Goal: Information Seeking & Learning: Learn about a topic

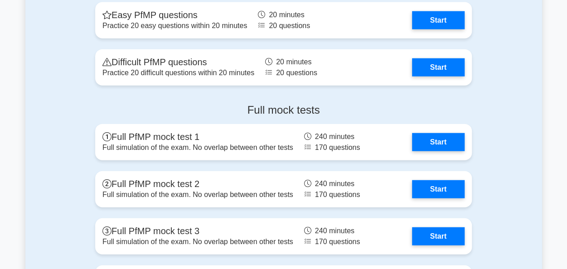
scroll to position [998, 0]
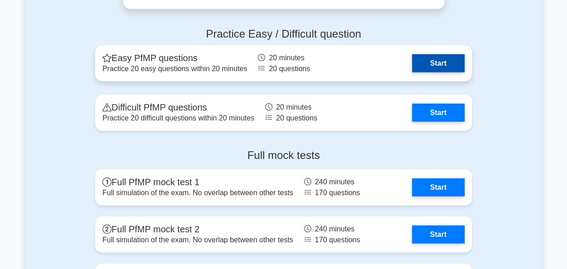
click at [412, 67] on link "Start" at bounding box center [438, 63] width 53 height 18
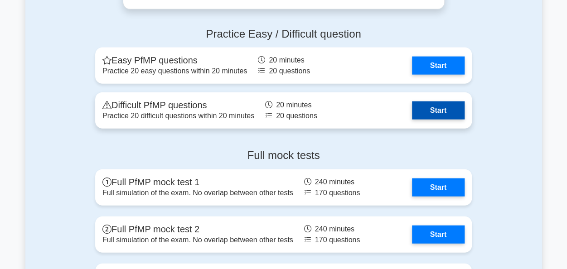
click at [412, 108] on link "Start" at bounding box center [438, 111] width 53 height 18
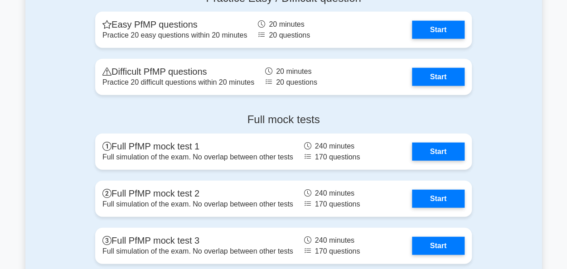
scroll to position [1089, 0]
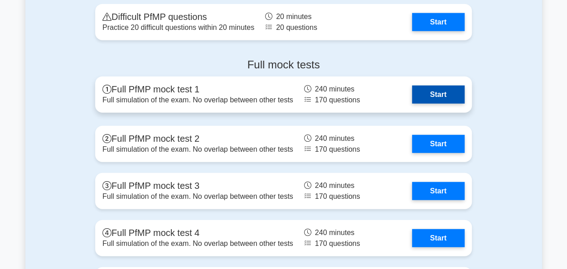
click at [412, 94] on link "Start" at bounding box center [438, 95] width 53 height 18
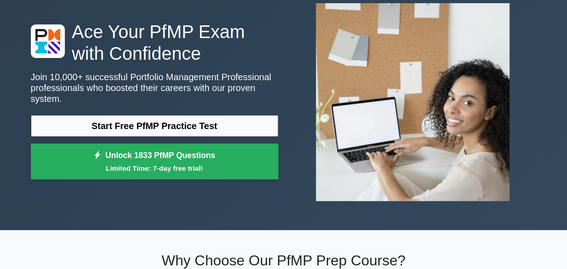
scroll to position [0, 0]
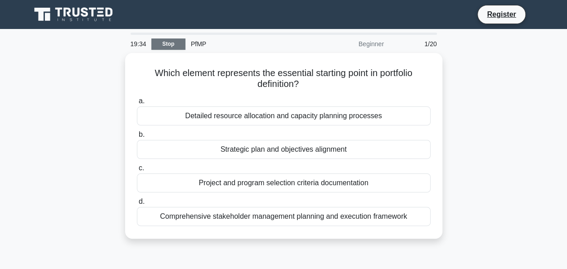
click at [169, 46] on link "Stop" at bounding box center [169, 44] width 34 height 11
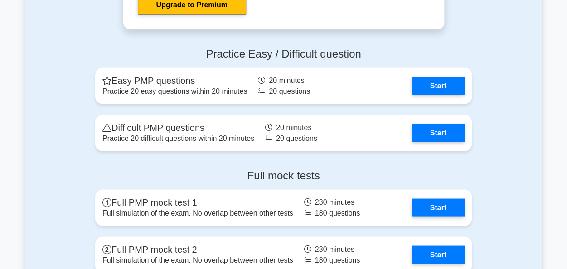
scroll to position [2495, 0]
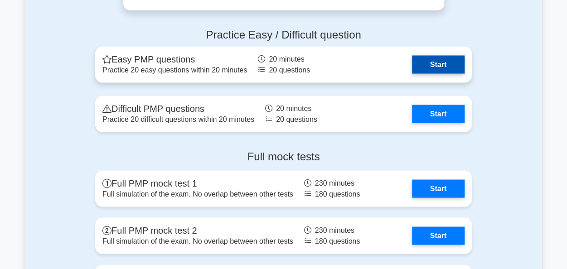
click at [412, 72] on link "Start" at bounding box center [438, 64] width 53 height 18
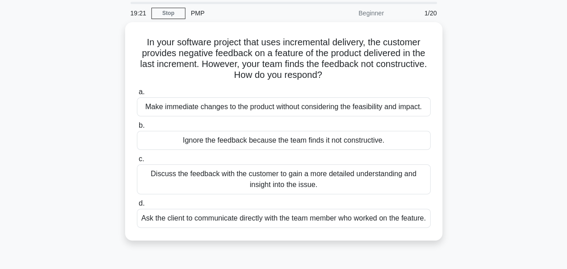
scroll to position [45, 0]
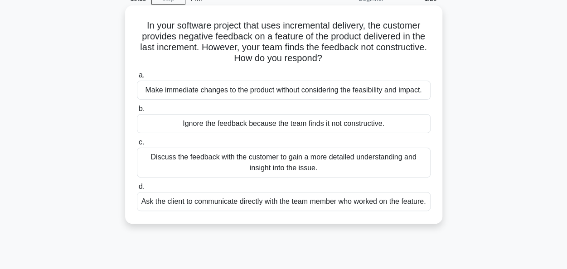
click at [328, 167] on div "Discuss the feedback with the customer to gain a more detailed understanding an…" at bounding box center [284, 163] width 294 height 30
click at [137, 146] on input "c. Discuss the feedback with the customer to gain a more detailed understanding…" at bounding box center [137, 143] width 0 height 6
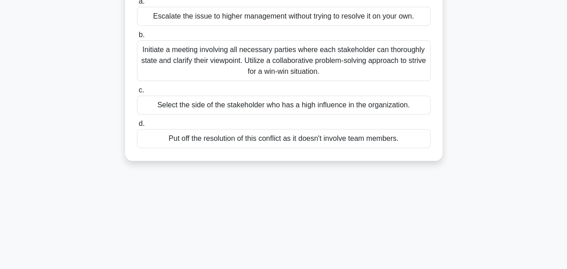
scroll to position [220, 0]
